Goal: Task Accomplishment & Management: Use online tool/utility

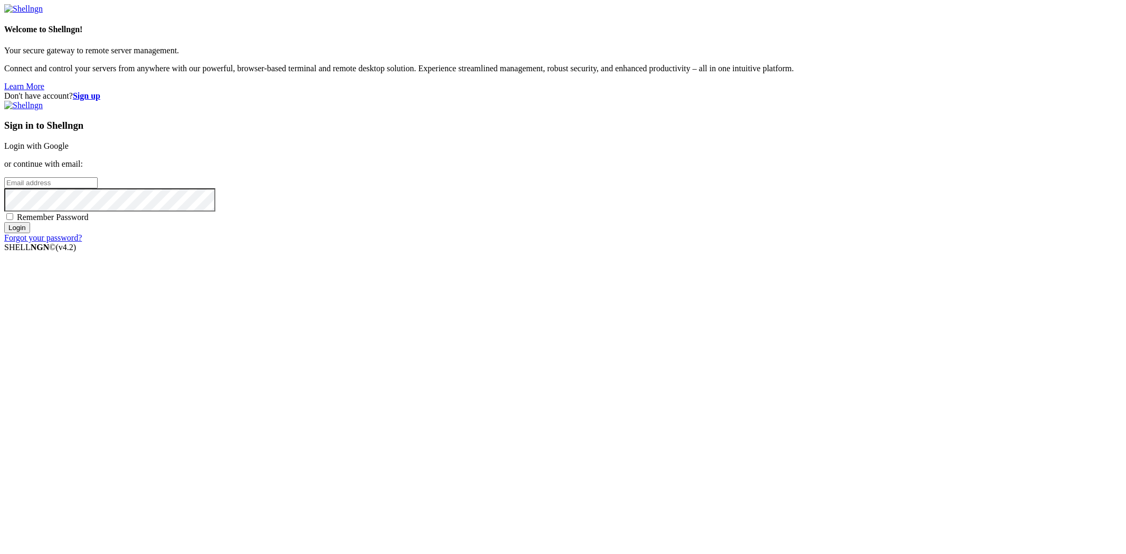
click at [69, 150] on link "Login with Google" at bounding box center [36, 146] width 64 height 9
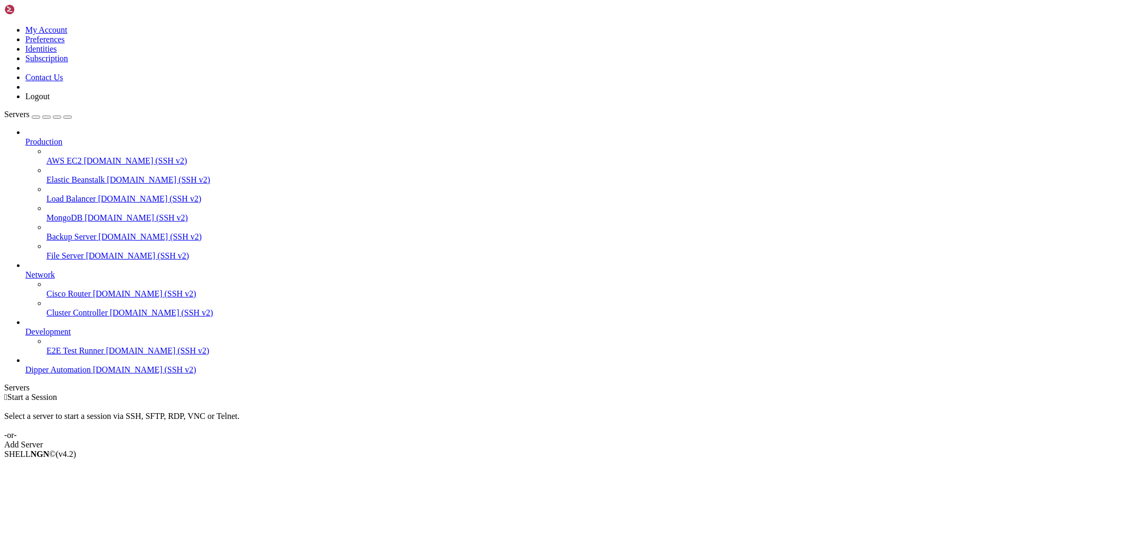
click at [93, 374] on span "[DOMAIN_NAME] (SSH v2)" at bounding box center [144, 369] width 103 height 9
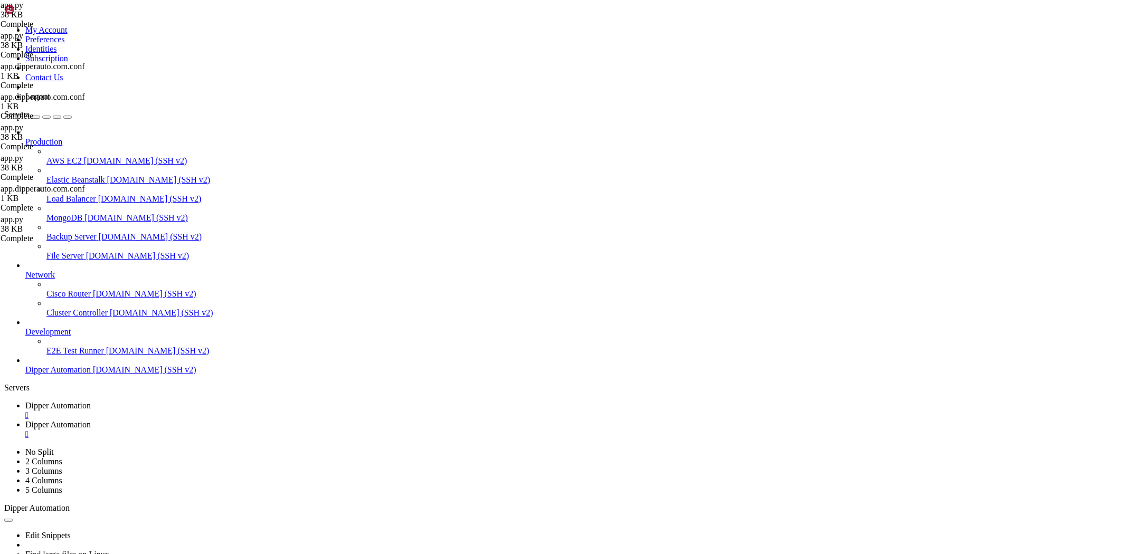
scroll to position [7872, 0]
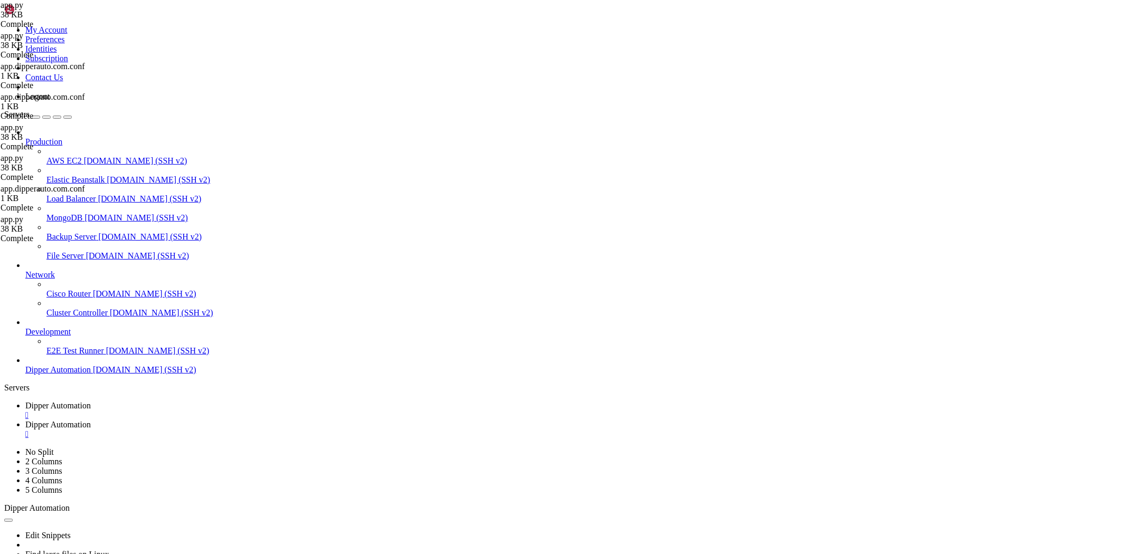
click at [91, 420] on span "Dipper Automation" at bounding box center [57, 424] width 65 height 9
click at [91, 401] on span "Dipper Automation" at bounding box center [57, 405] width 65 height 9
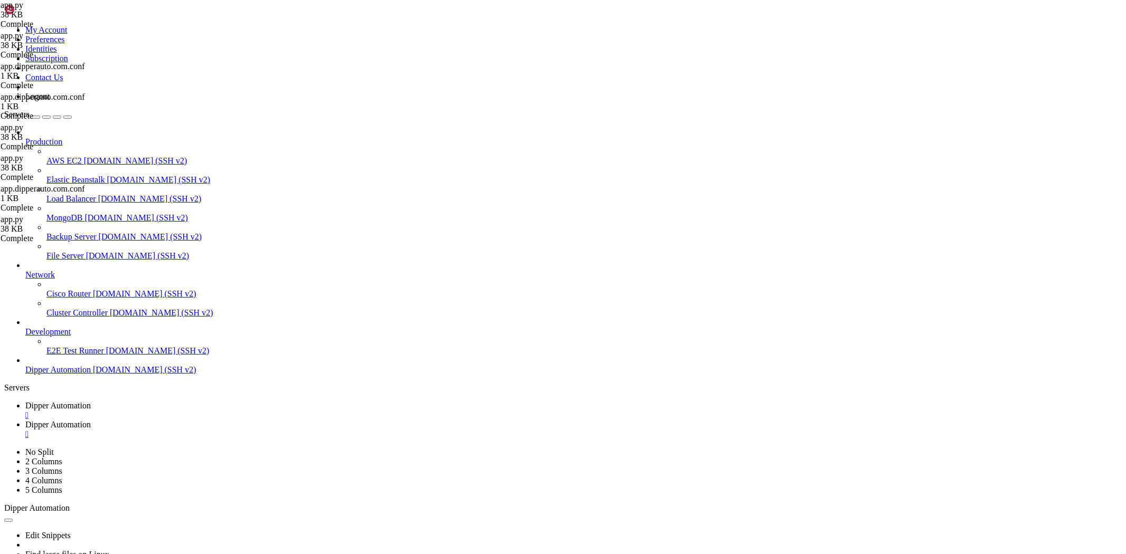
drag, startPoint x: 595, startPoint y: 988, endPoint x: 583, endPoint y: 988, distance: 11.6
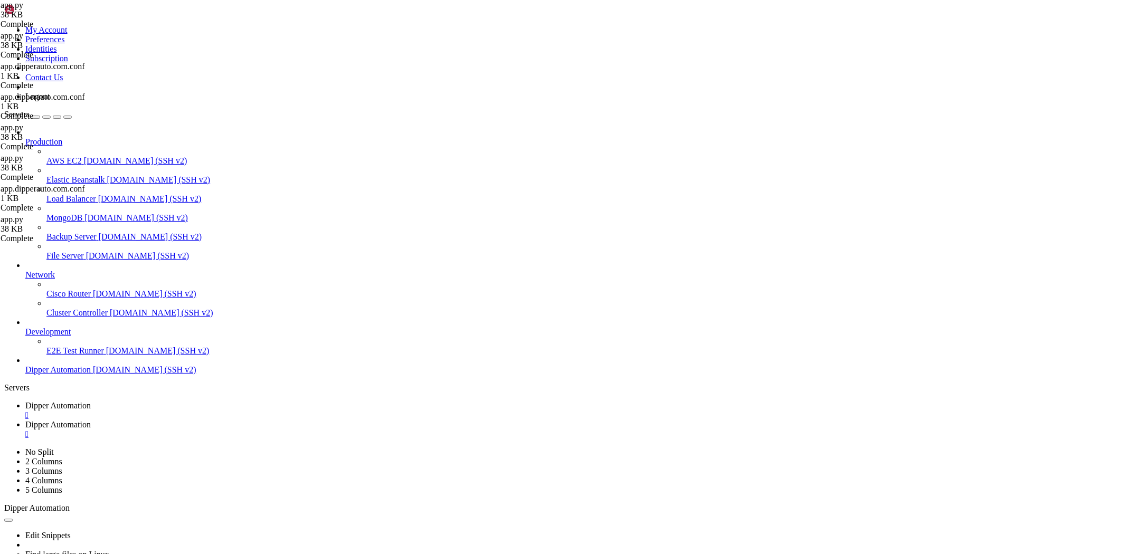
drag, startPoint x: 185, startPoint y: 799, endPoint x: 166, endPoint y: 816, distance: 26.2
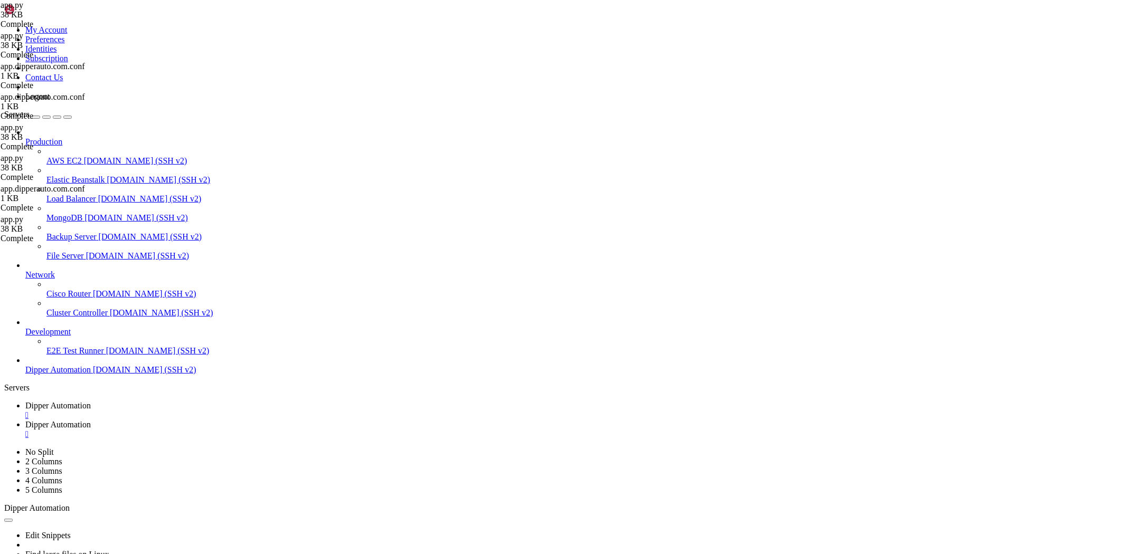
click at [261, 420] on link "Dipper Automation " at bounding box center [573, 429] width 1097 height 19
click at [91, 401] on span "Dipper Automation" at bounding box center [57, 405] width 65 height 9
click at [282, 420] on link "Dipper Automation " at bounding box center [573, 429] width 1097 height 19
click at [176, 401] on link "Dipper Automation " at bounding box center [573, 410] width 1097 height 19
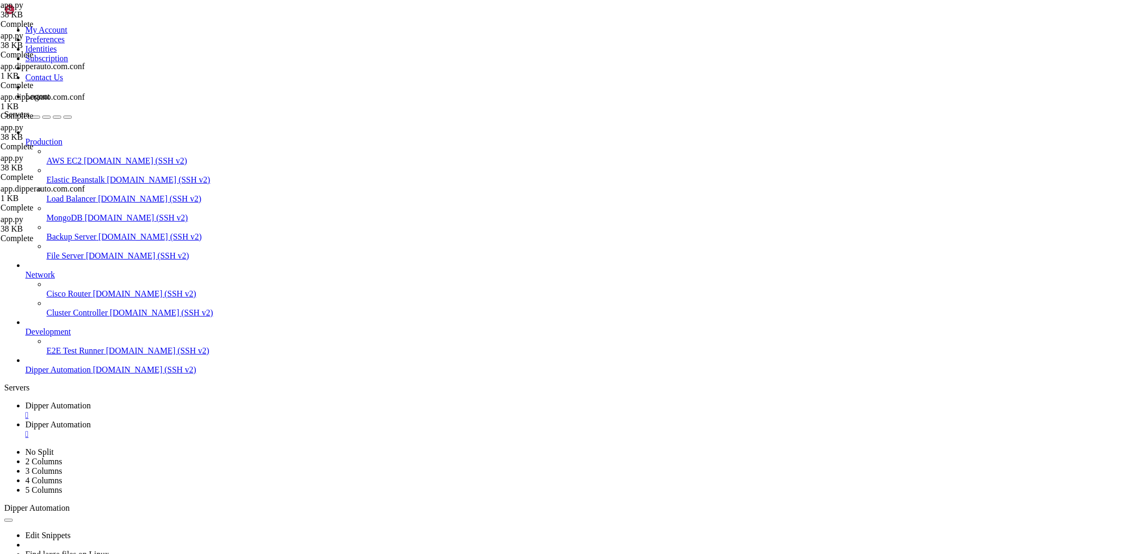
click at [91, 420] on span "Dipper Automation" at bounding box center [57, 424] width 65 height 9
click at [91, 401] on span "Dipper Automation" at bounding box center [57, 405] width 65 height 9
click at [91, 420] on span "Dipper Automation" at bounding box center [57, 424] width 65 height 9
click at [523, 481] on div at bounding box center [563, 277] width 1126 height 554
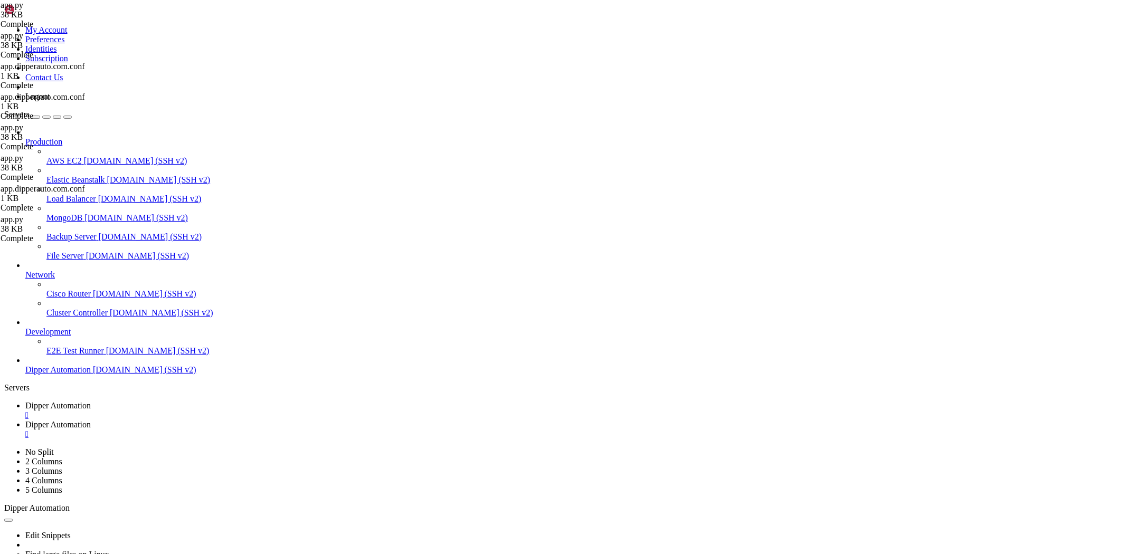
type input "/root/DipperPortal"
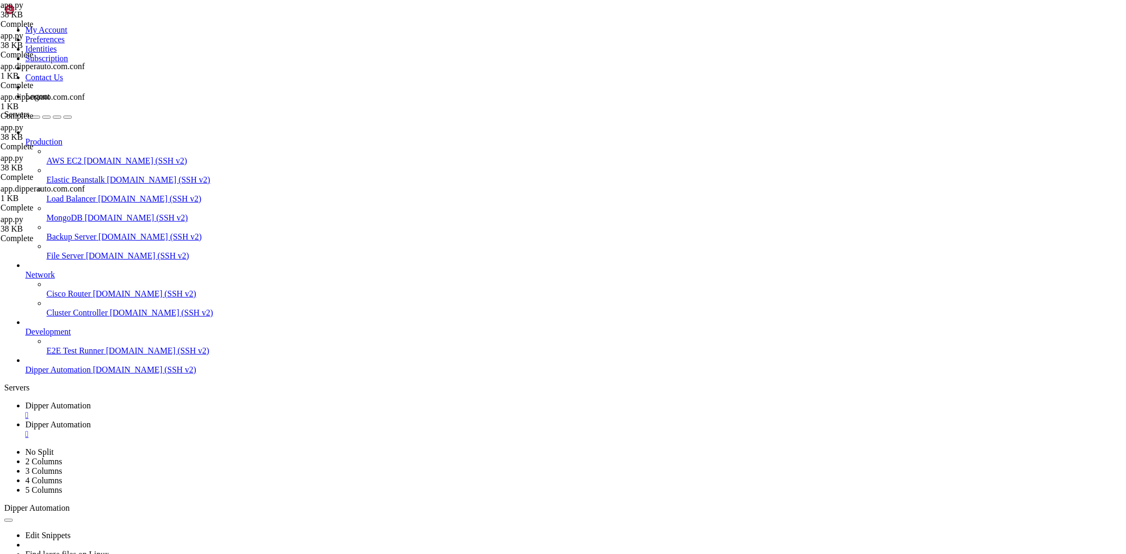
drag, startPoint x: 312, startPoint y: 200, endPoint x: 0, endPoint y: -51, distance: 400.0
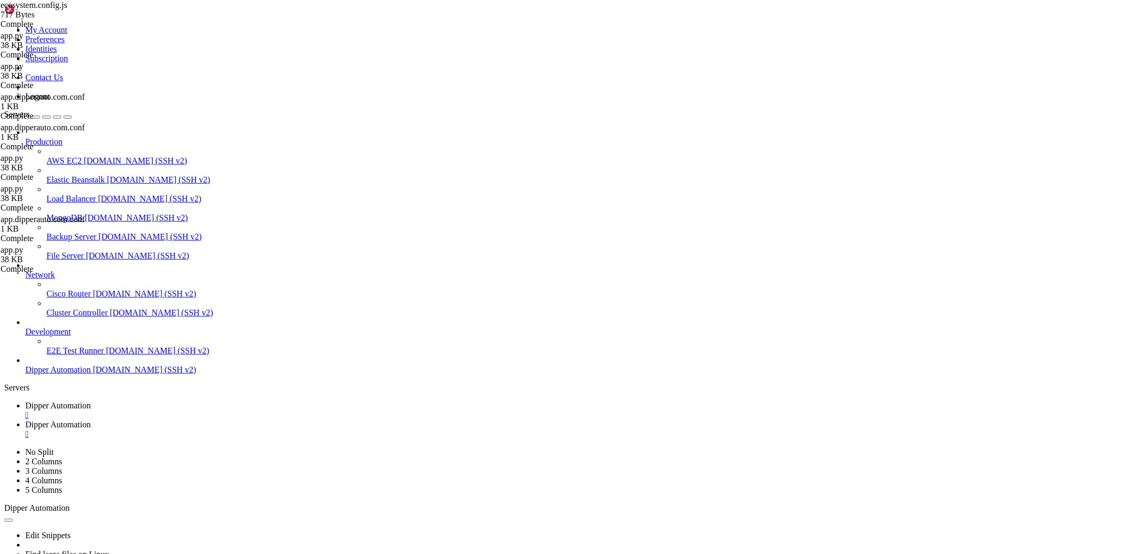
type textarea "] }"
paste textarea
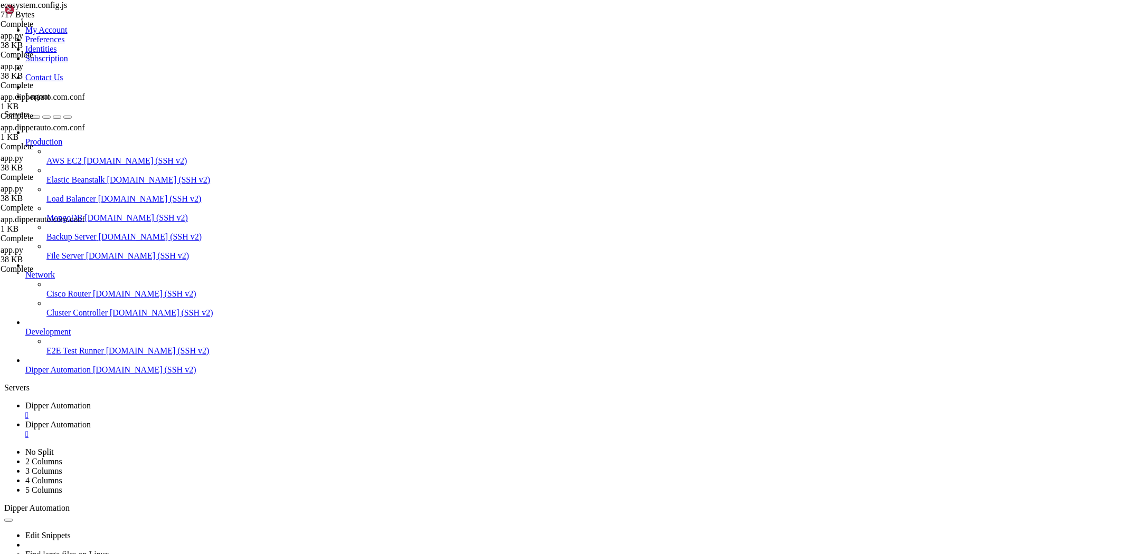
type textarea "API_PORT: "3102""
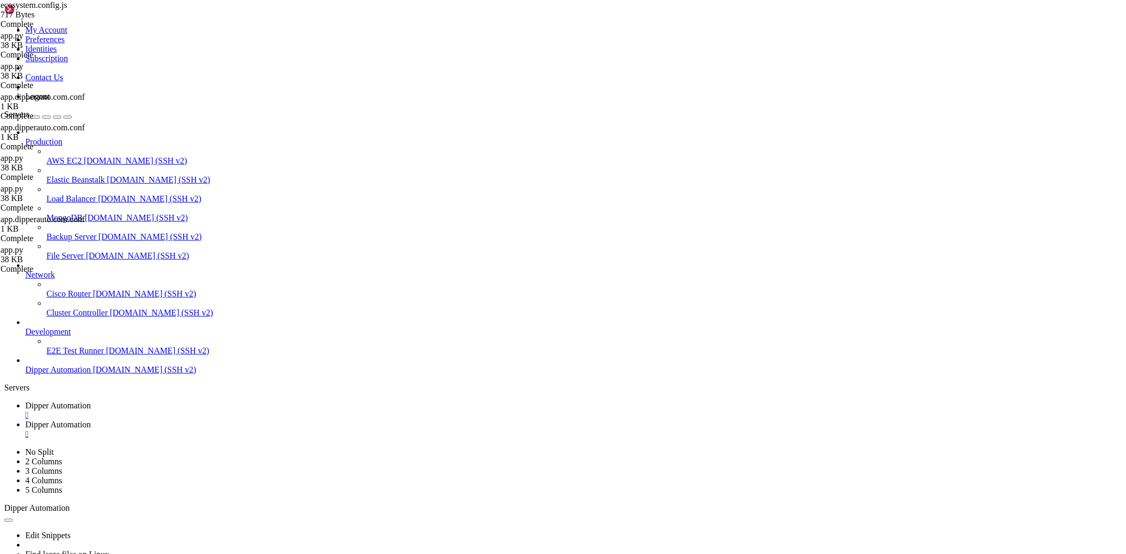
scroll to position [0, 0]
click at [168, 401] on link "Dipper Automation " at bounding box center [573, 410] width 1097 height 19
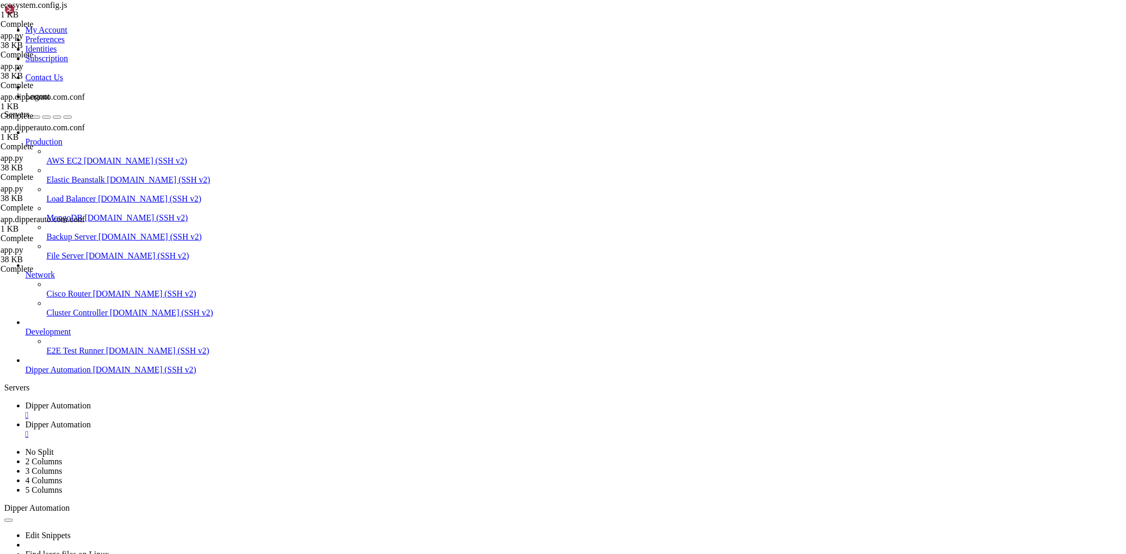
drag, startPoint x: 437, startPoint y: 1006, endPoint x: 376, endPoint y: 994, distance: 61.9
